Goal: Task Accomplishment & Management: Complete application form

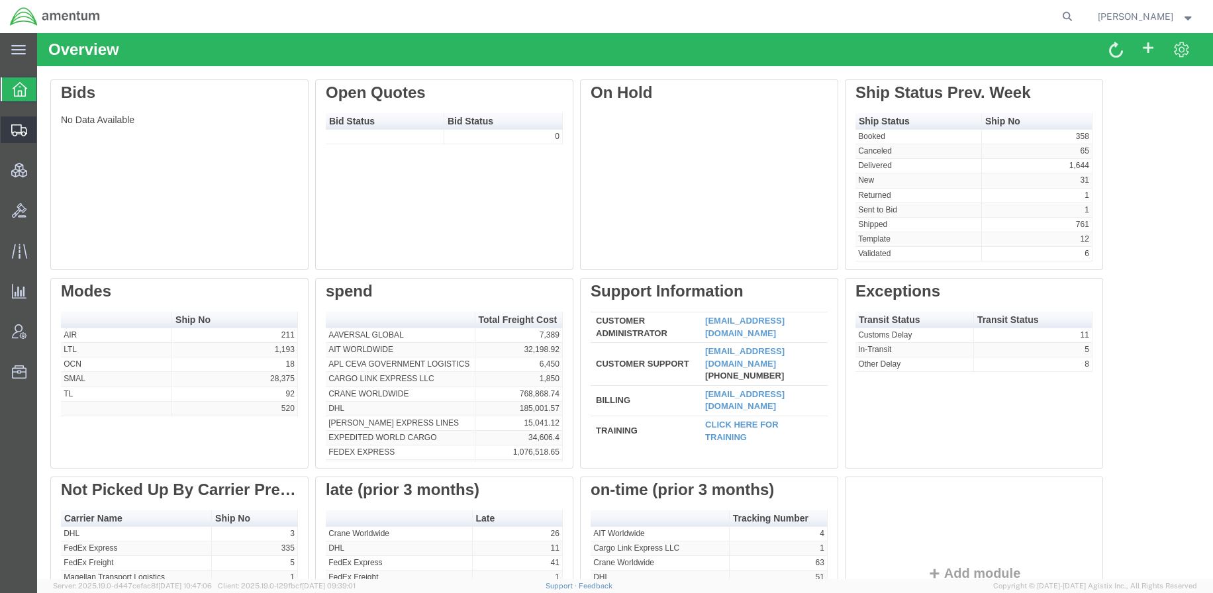
click at [46, 136] on span "Shipments" at bounding box center [40, 130] width 9 height 26
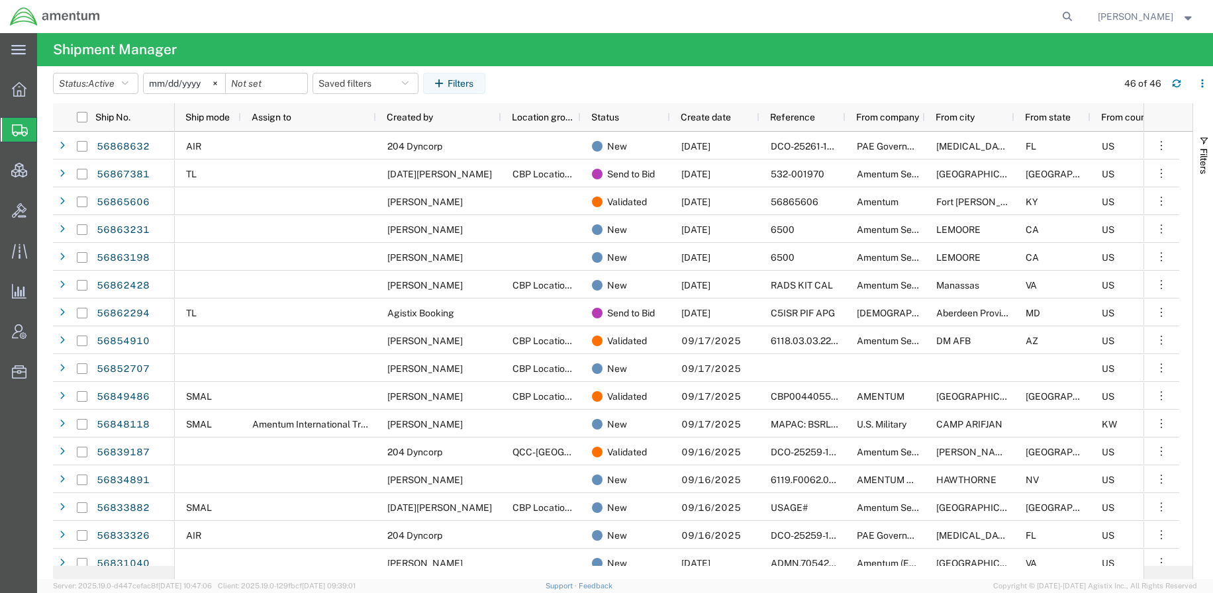
click at [1058, 7] on form at bounding box center [1068, 16] width 21 height 33
click at [1058, 15] on icon at bounding box center [1067, 16] width 19 height 19
paste input "418146878018"
type input "418146878018"
click at [1060, 9] on icon at bounding box center [1067, 16] width 19 height 19
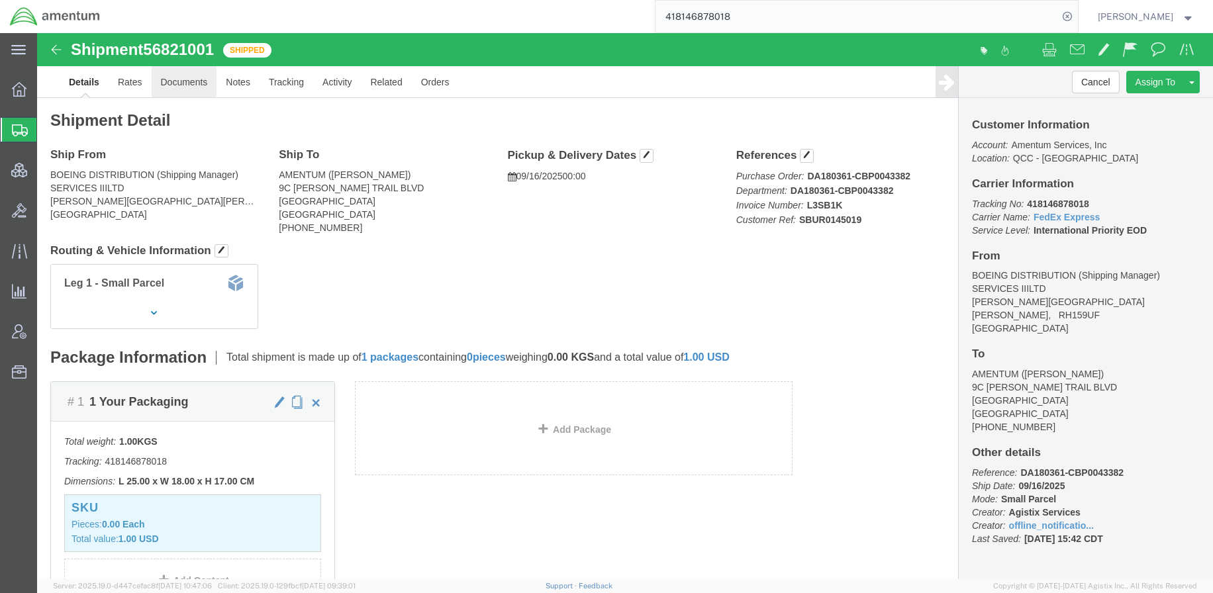
click link "Documents"
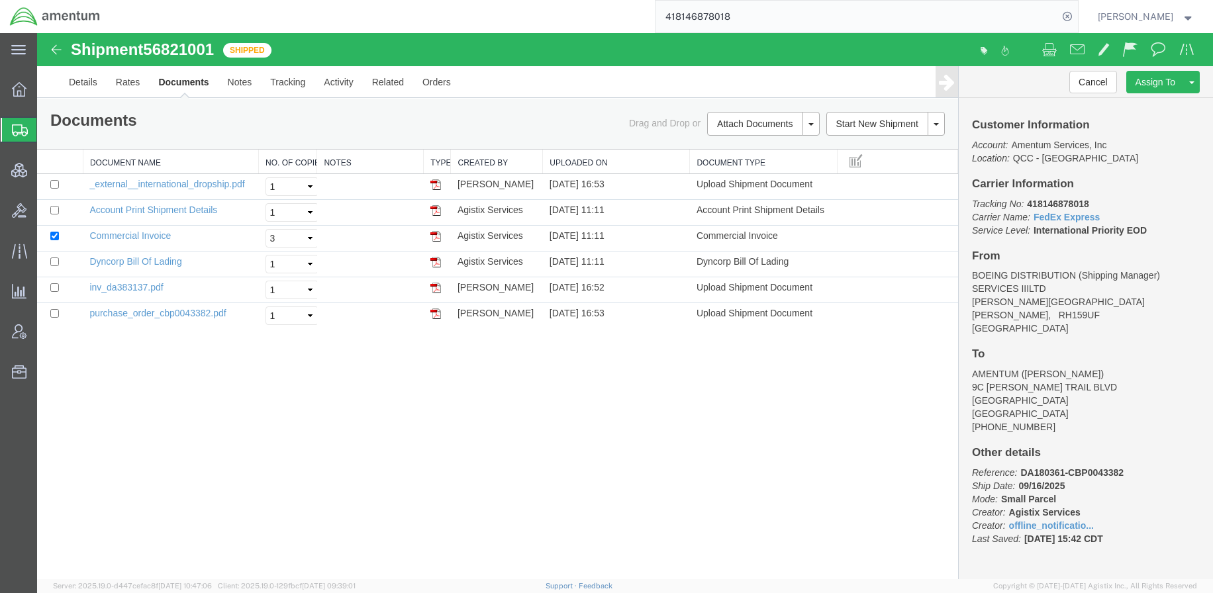
drag, startPoint x: 768, startPoint y: 19, endPoint x: 438, endPoint y: -7, distance: 331.5
click at [438, 0] on html "main_menu Created with Sketch. Collapse Menu Overview Shipments Shipment Manage…" at bounding box center [606, 296] width 1213 height 593
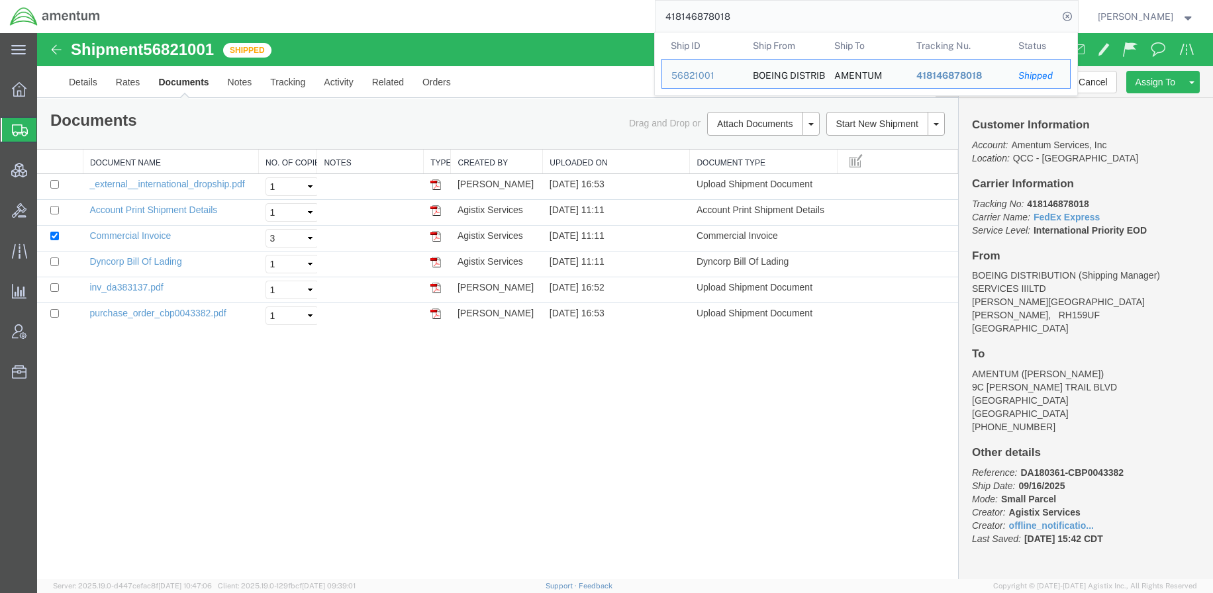
drag, startPoint x: 1117, startPoint y: 359, endPoint x: 1028, endPoint y: 360, distance: 88.7
click at [1028, 368] on address "AMENTUM (ROSELLA PETROSKY) 9C BUTTERFIELD TRAIL BLVD EL PASO, TX 79906 United S…" at bounding box center [1086, 401] width 228 height 66
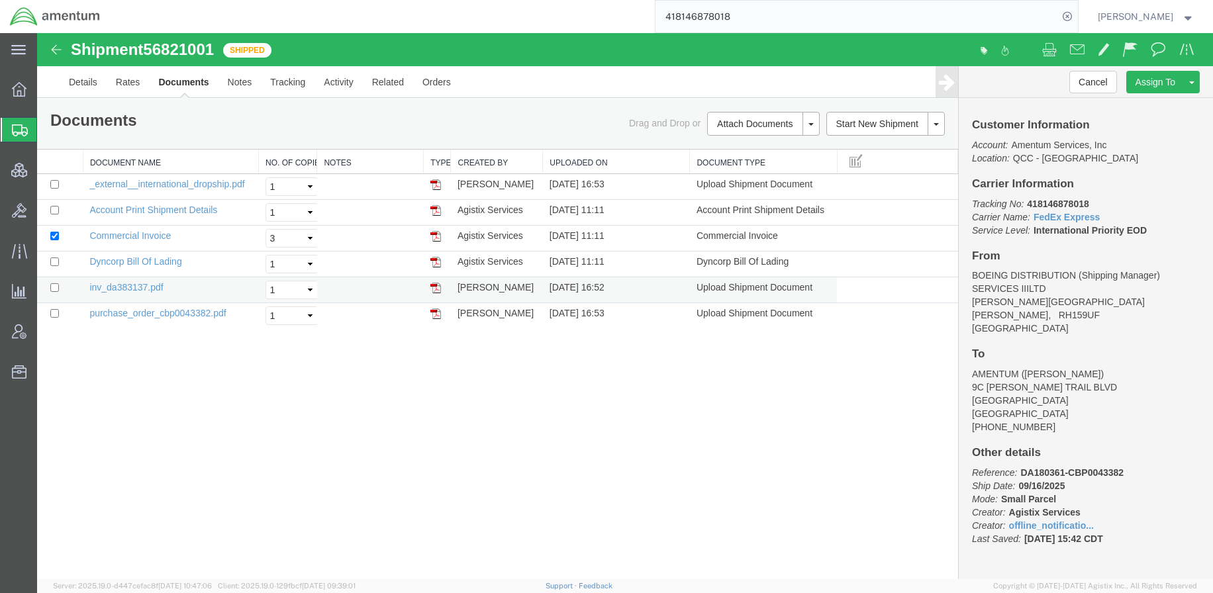
copy address "ROSELLA PETROSK"
click at [47, 125] on span "Shipments" at bounding box center [41, 130] width 11 height 26
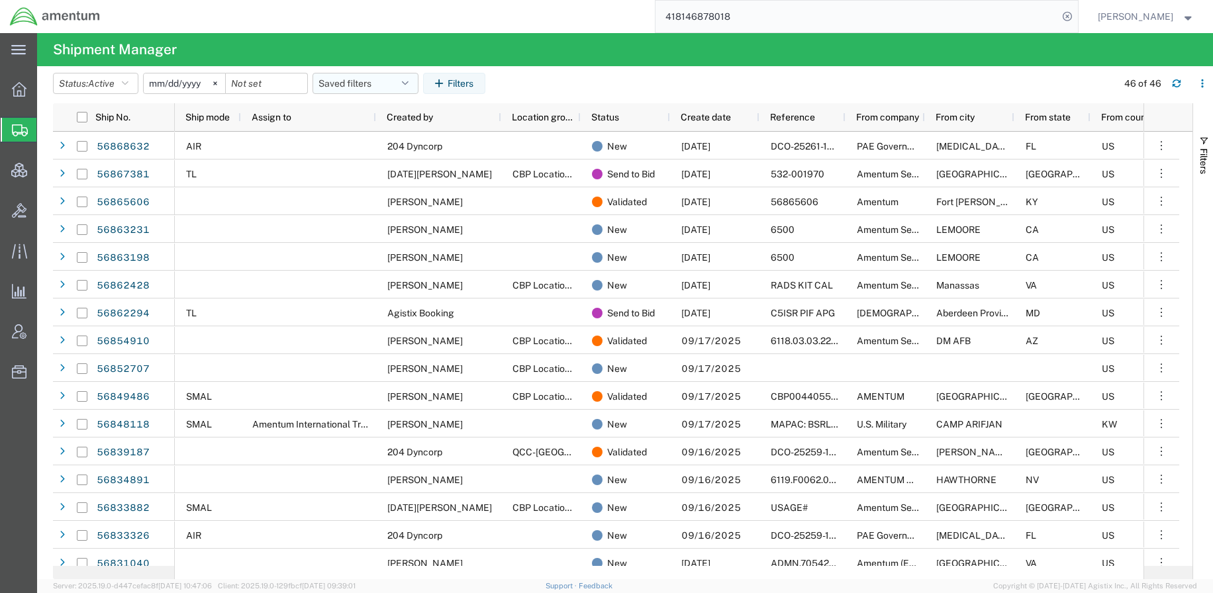
click at [351, 75] on button "Saved filters" at bounding box center [366, 83] width 106 height 21
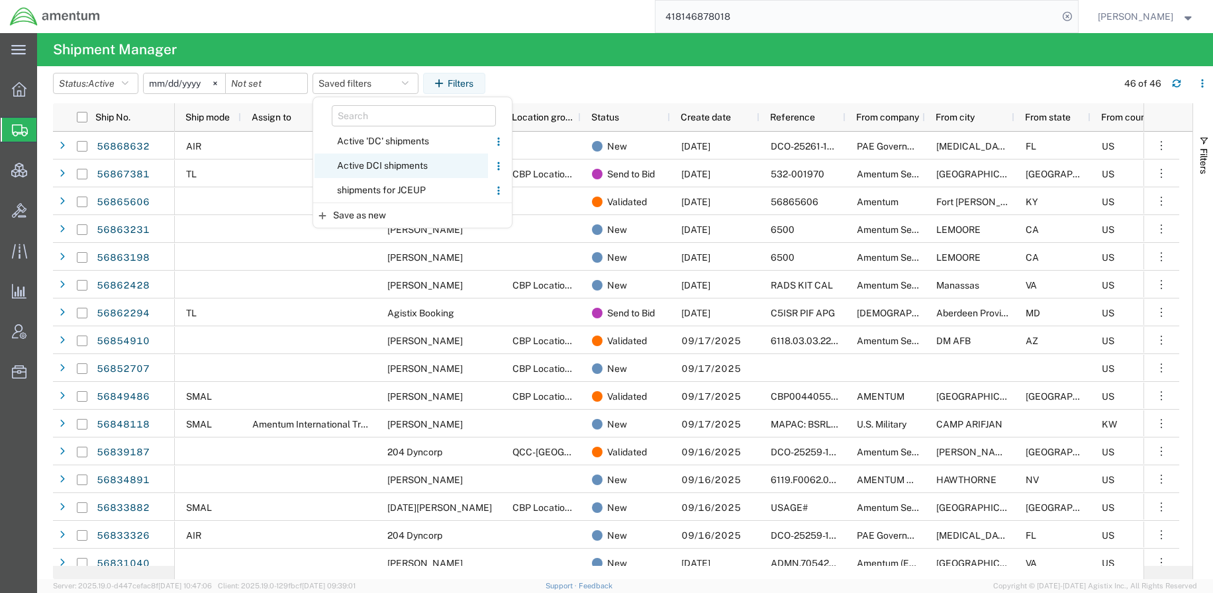
click at [385, 162] on span "Active DCI shipments" at bounding box center [402, 166] width 174 height 25
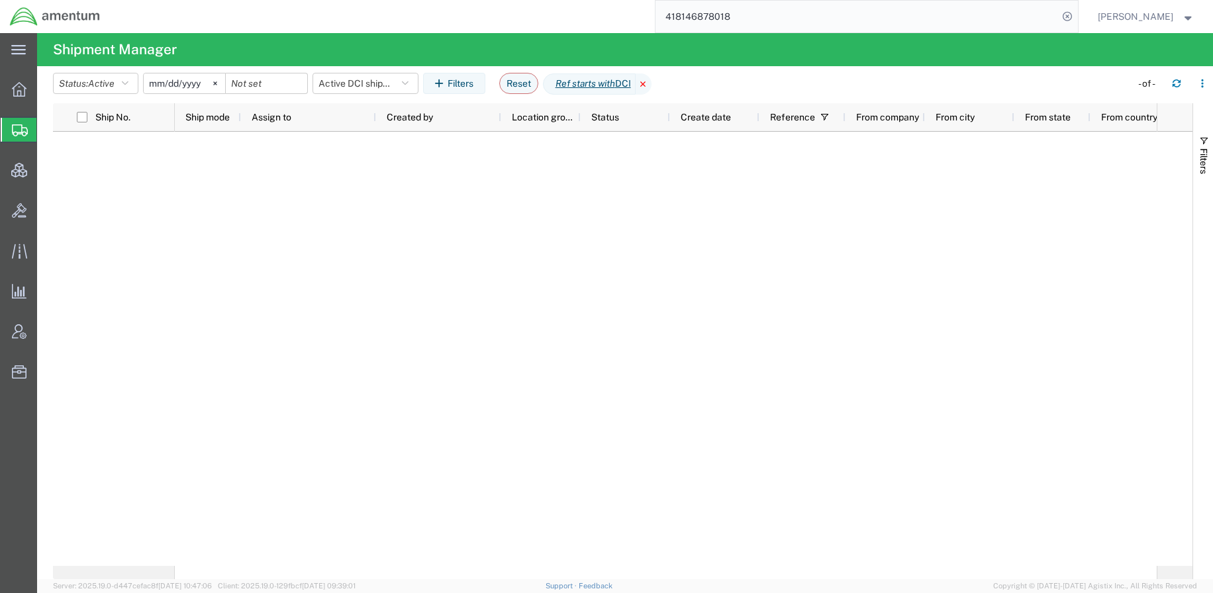
click at [652, 83] on icon at bounding box center [644, 84] width 16 height 21
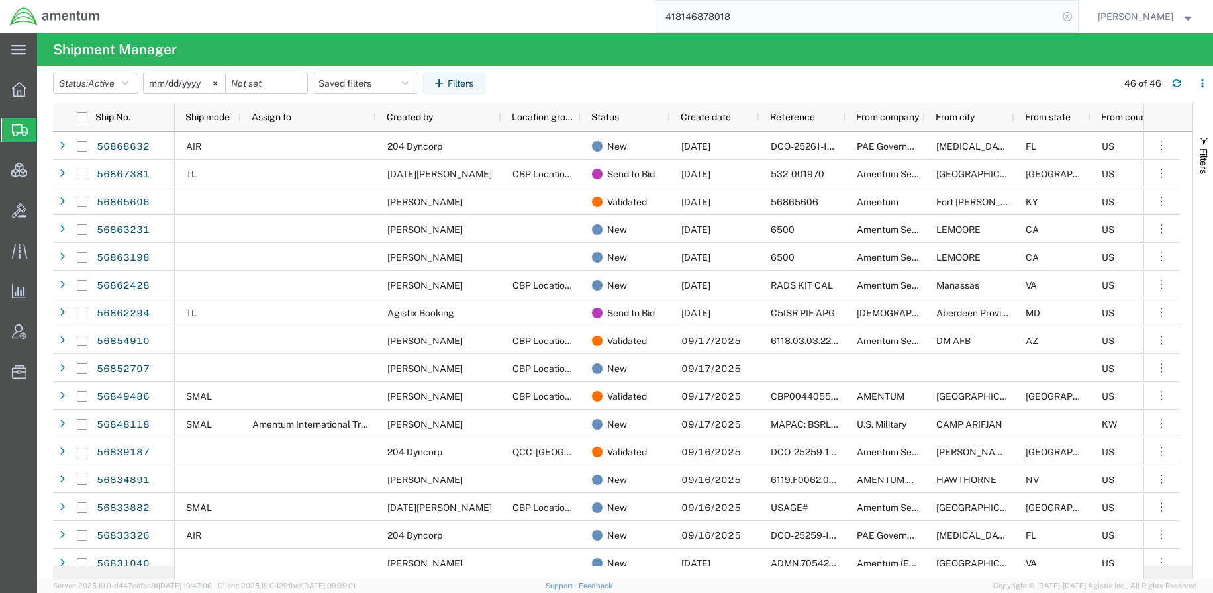
click at [1068, 17] on icon at bounding box center [1067, 16] width 19 height 19
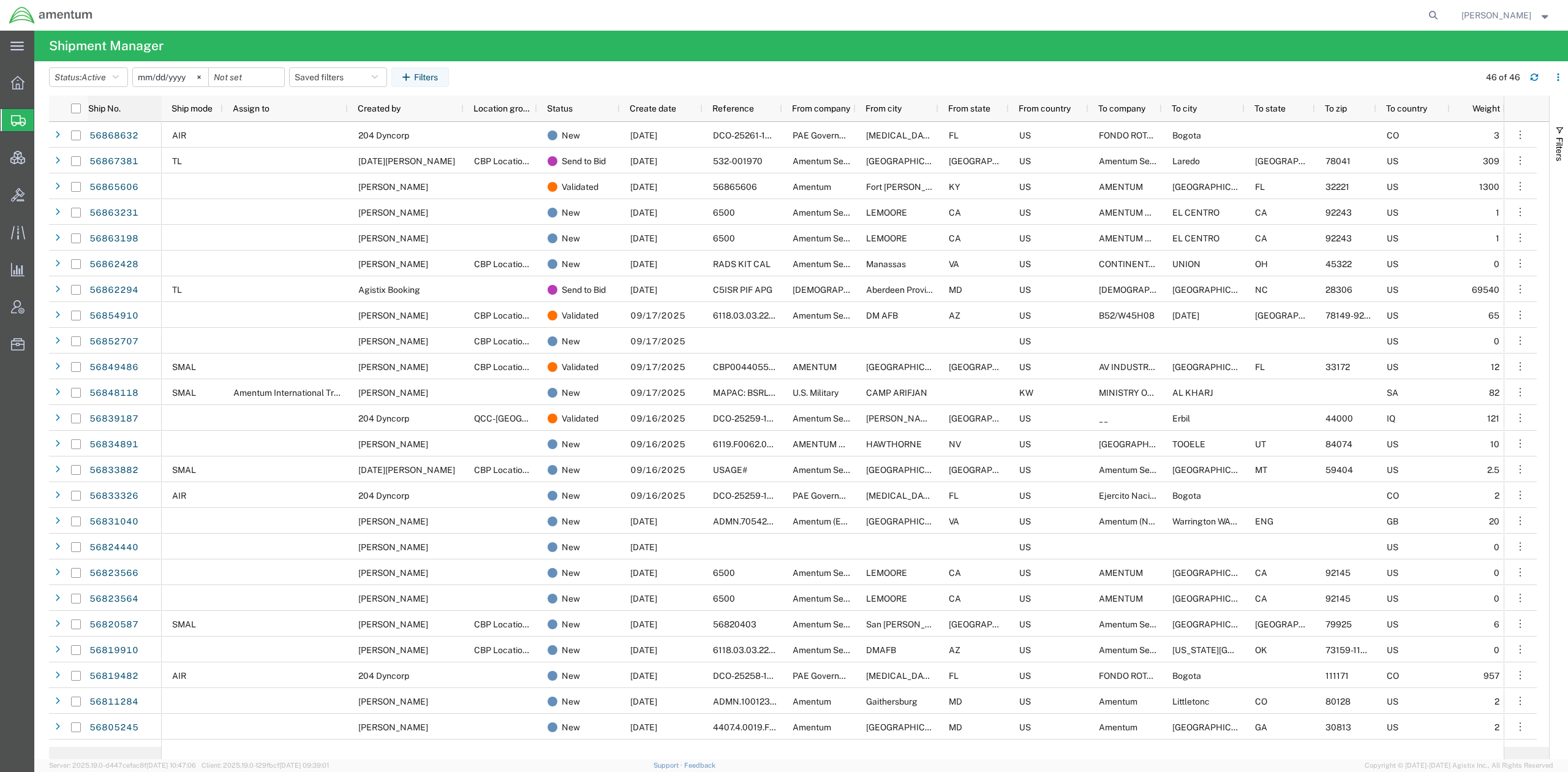
click at [120, 118] on div "Ship No." at bounding box center [124, 108] width 73 height 19
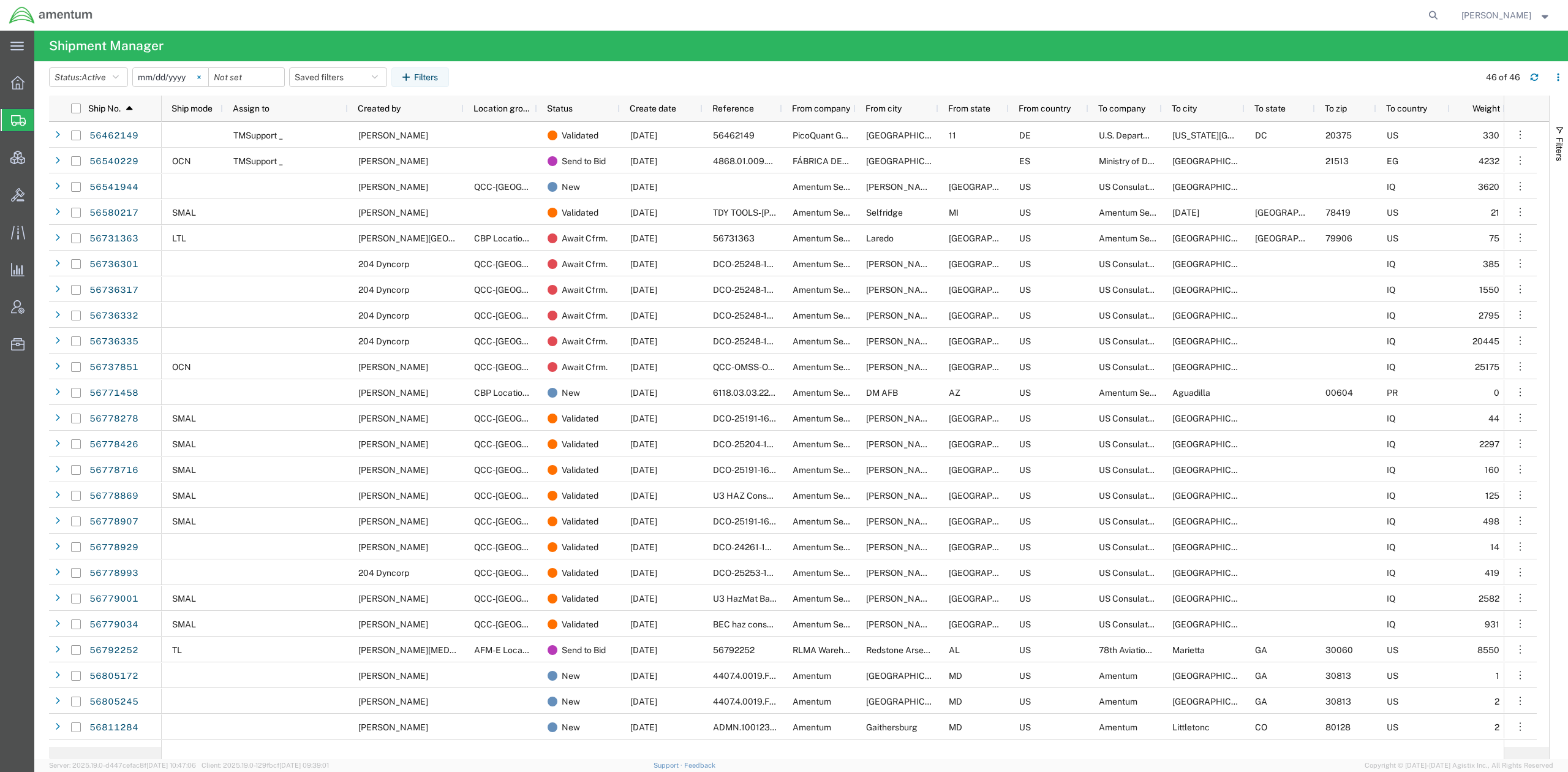
click at [206, 76] on svg-icon at bounding box center [199, 78] width 19 height 19
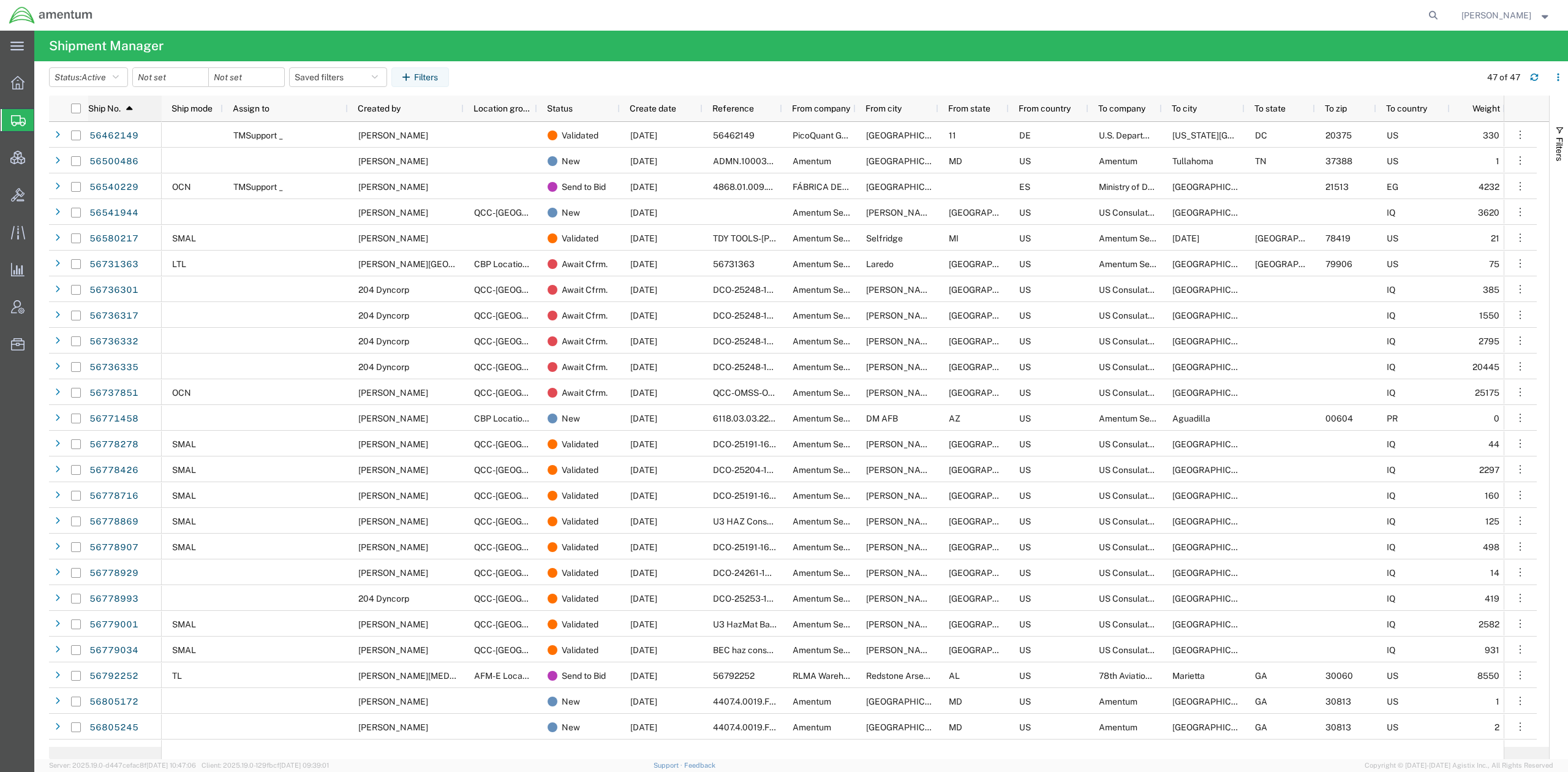
click at [137, 109] on div "Ship No. 1" at bounding box center [124, 108] width 73 height 19
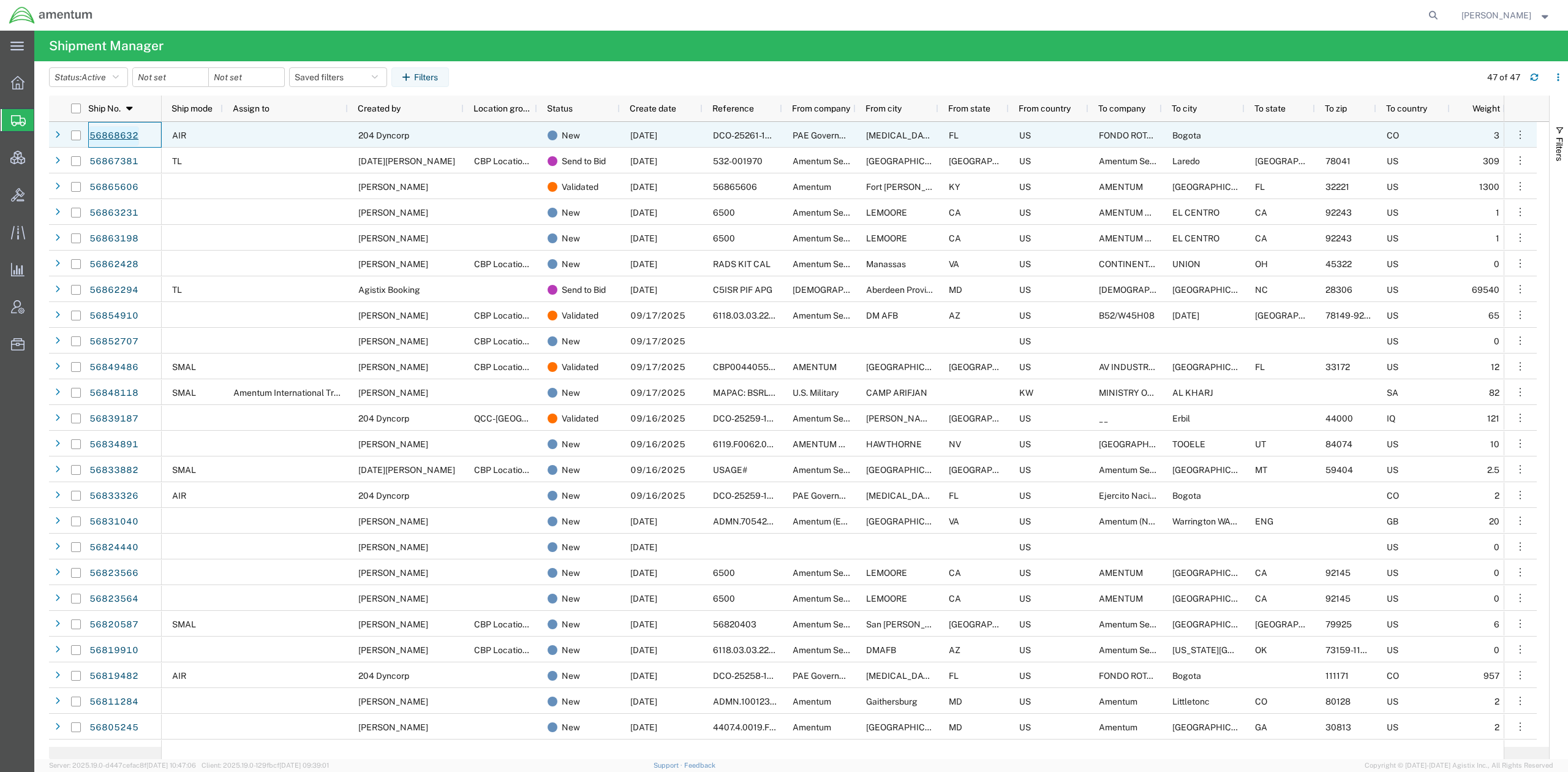
click at [128, 139] on link "56868632" at bounding box center [114, 135] width 50 height 19
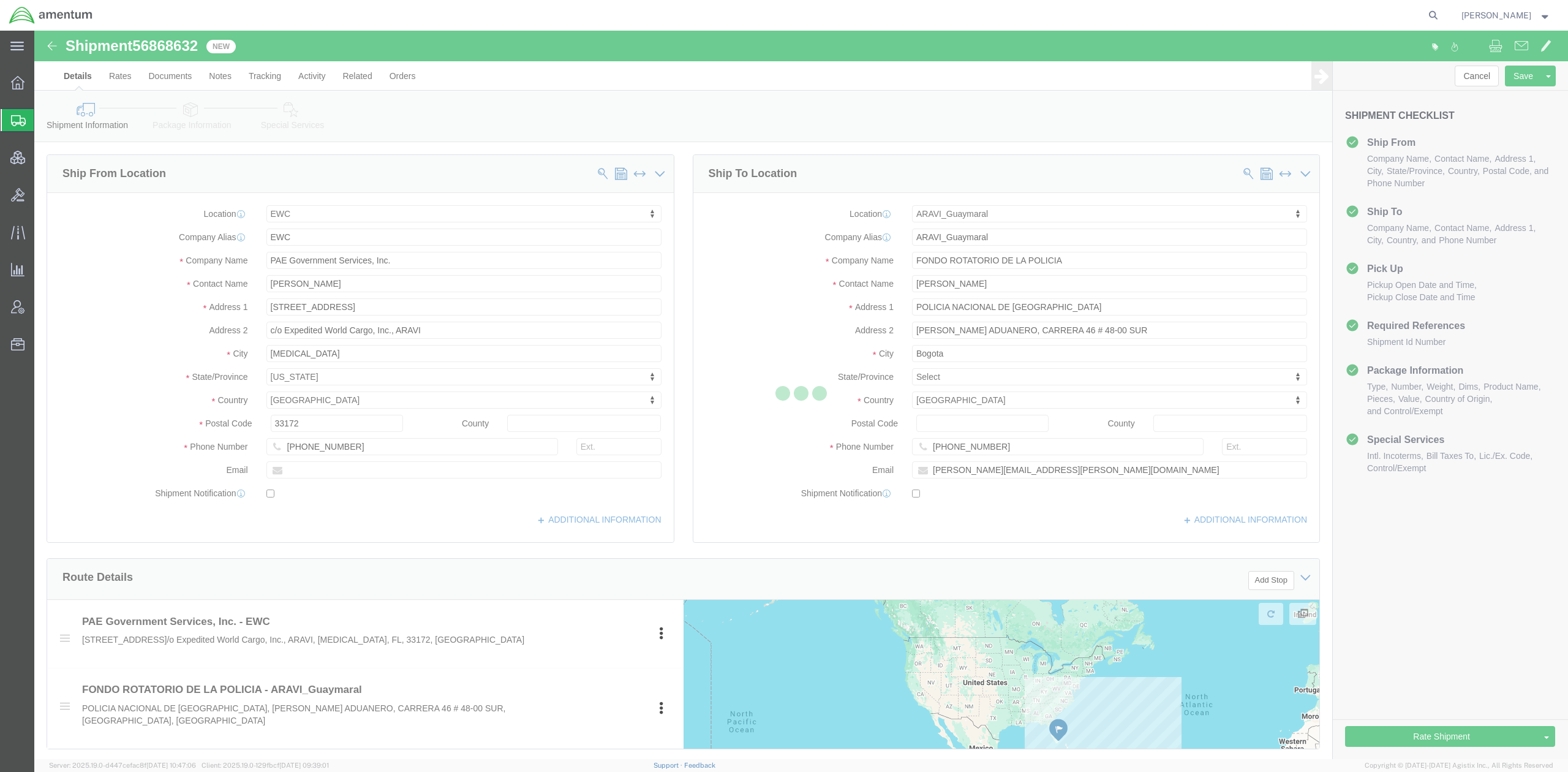
select select "60951"
select select "63333"
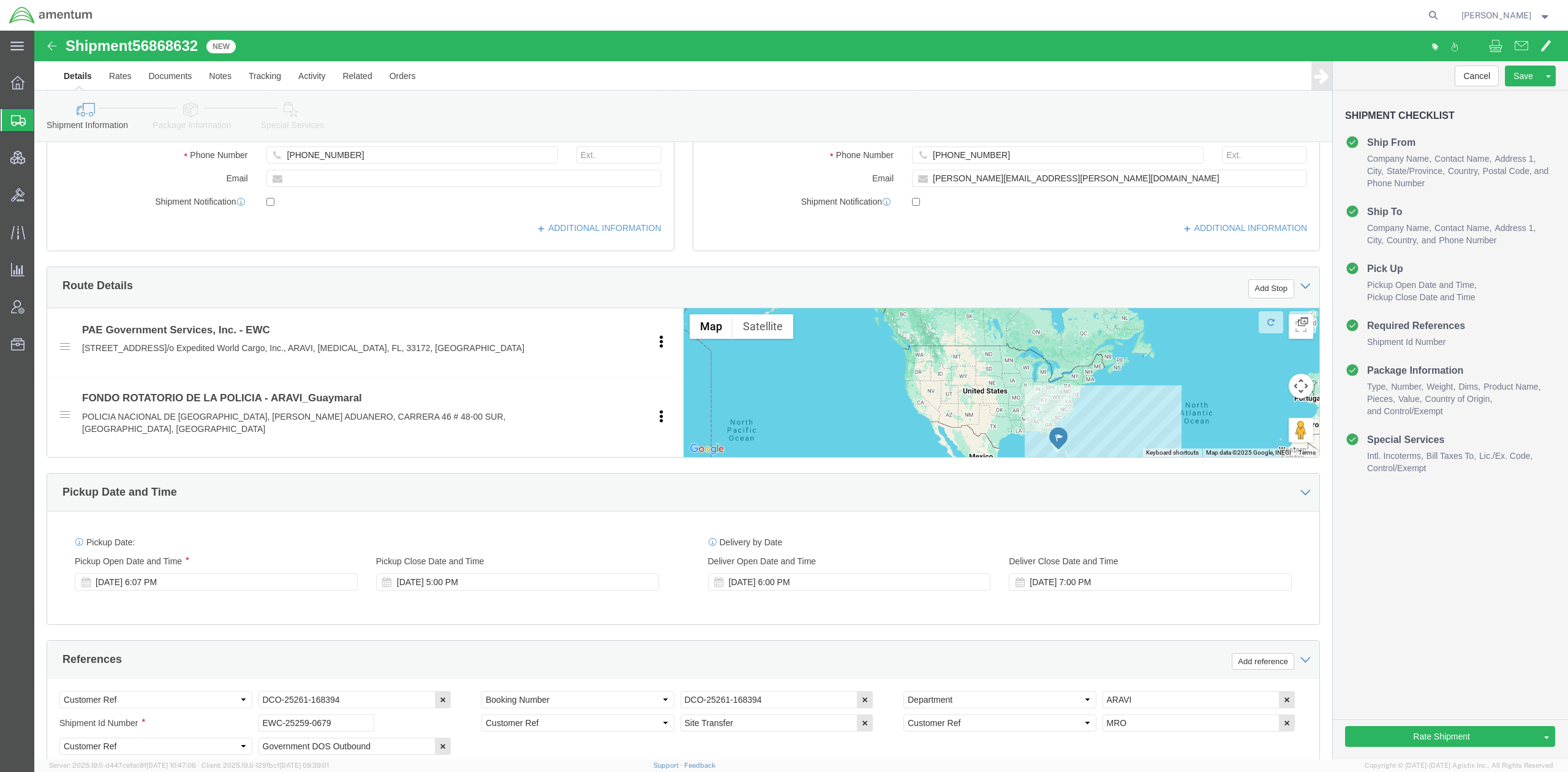
scroll to position [545, 0]
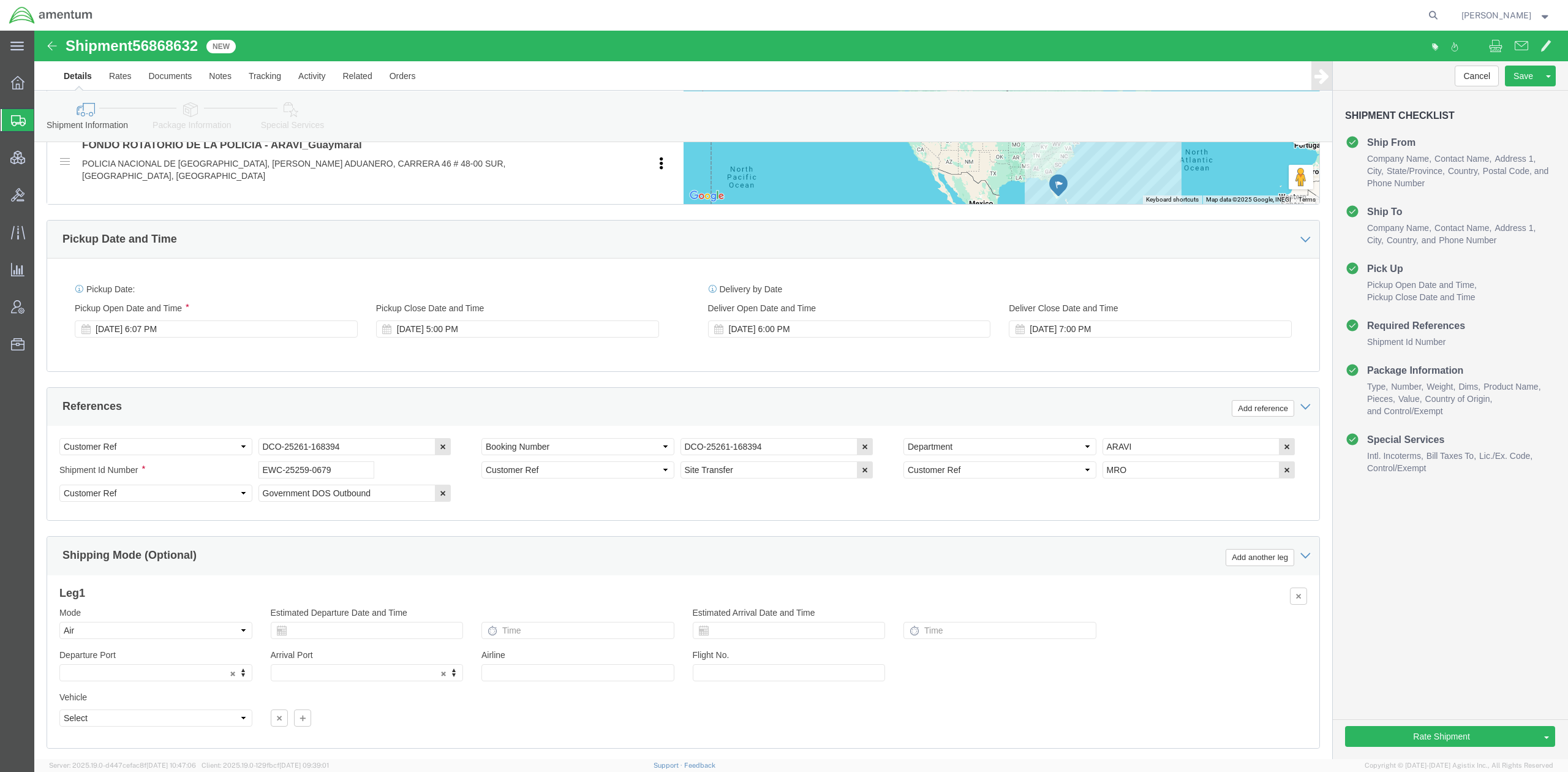
click link "Package Information"
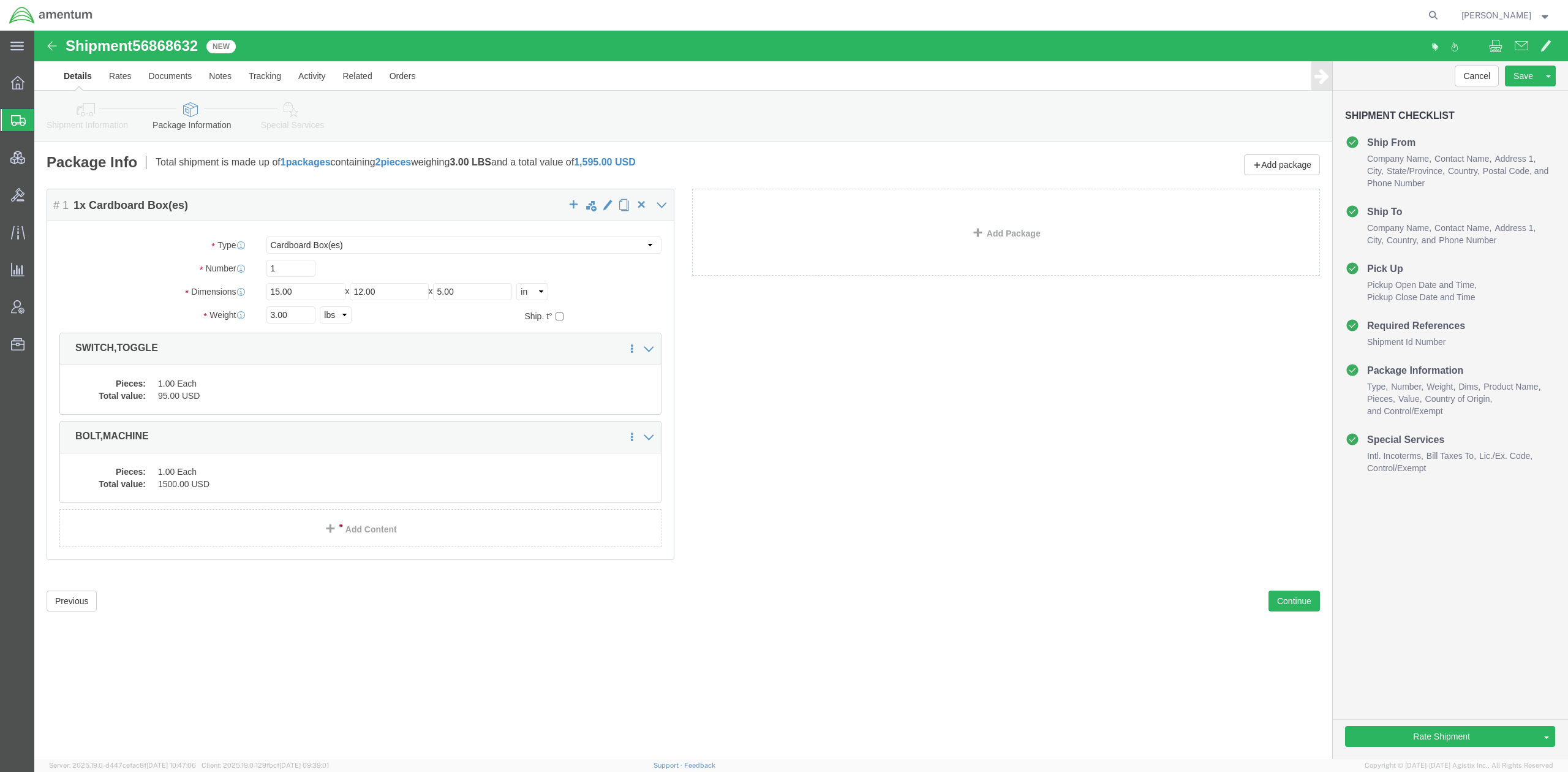
click icon
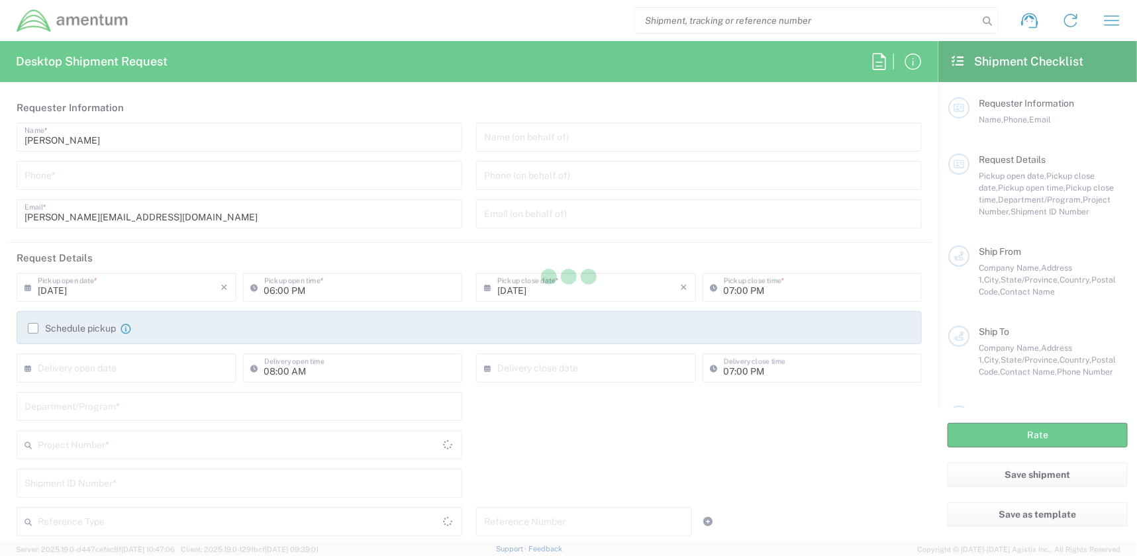
type input "[GEOGRAPHIC_DATA]"
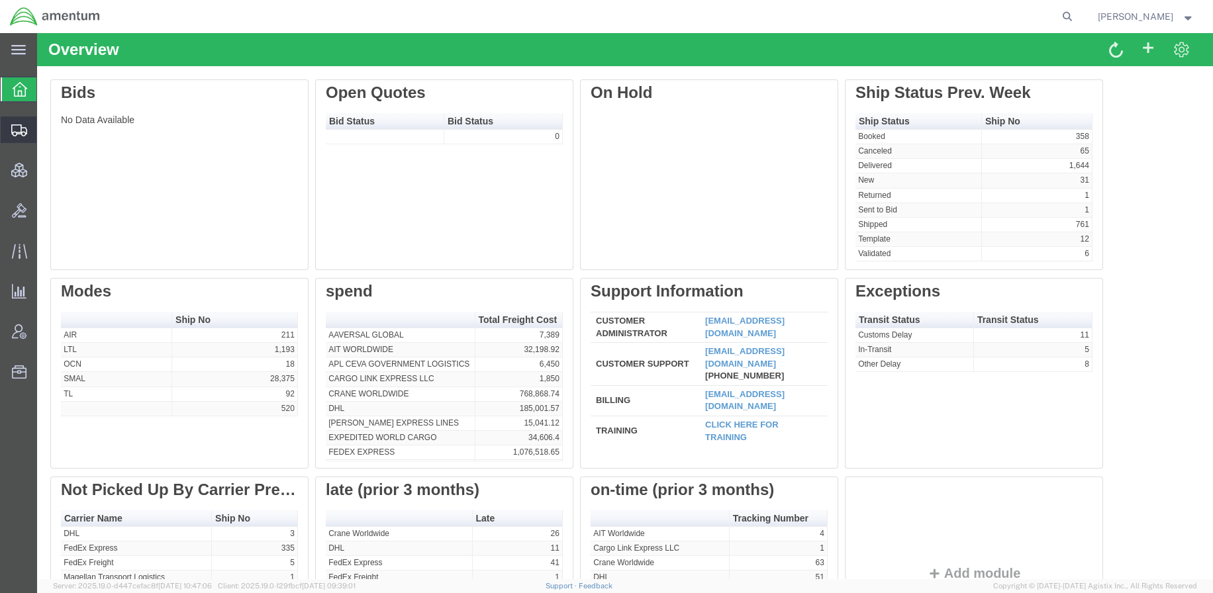
click at [46, 126] on span "Shipments" at bounding box center [40, 130] width 9 height 26
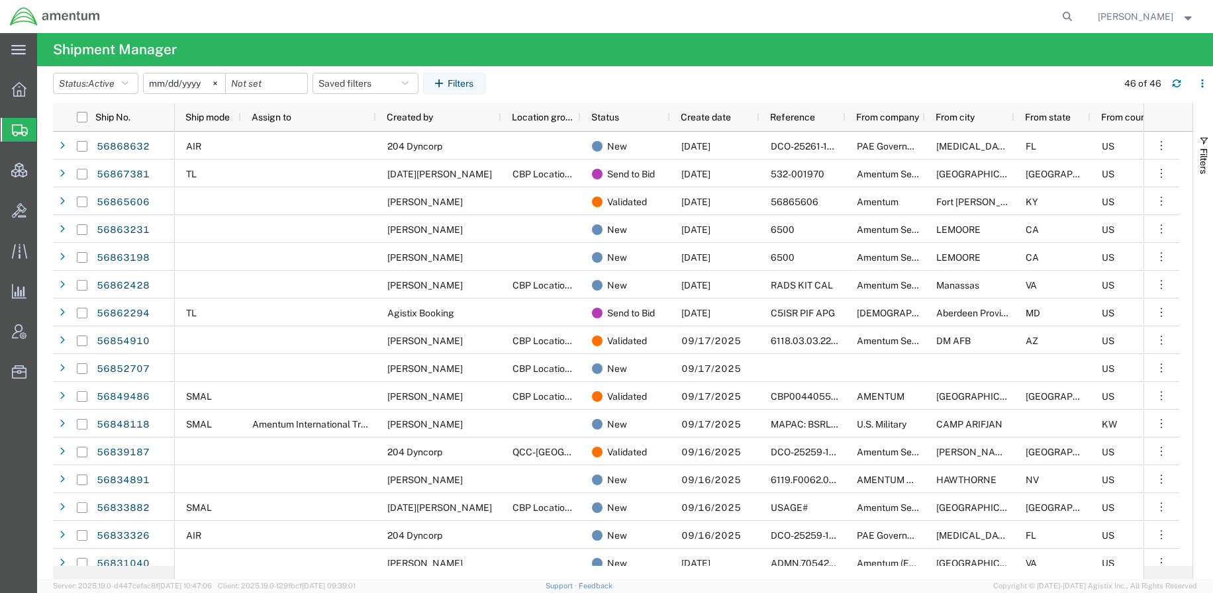
click at [1189, 21] on span "[PERSON_NAME]" at bounding box center [1146, 16] width 97 height 15
